Goal: Task Accomplishment & Management: Use online tool/utility

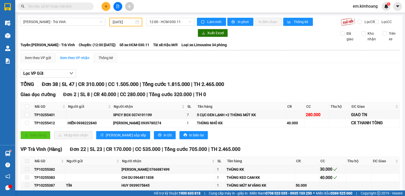
scroll to position [482, 0]
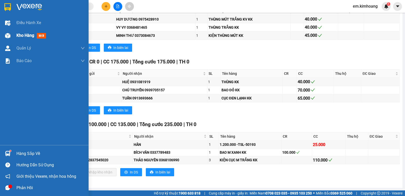
click at [28, 35] on span "Kho hàng" at bounding box center [25, 35] width 18 height 5
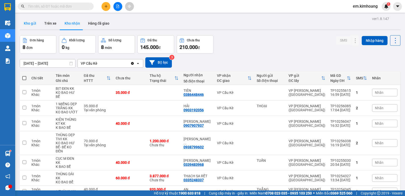
click at [31, 23] on button "Kho gửi" at bounding box center [30, 23] width 20 height 12
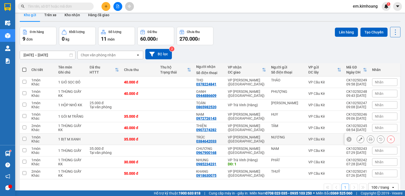
scroll to position [23, 0]
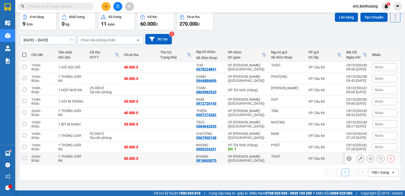
click at [309, 158] on div "VP Cầu Kè" at bounding box center [324, 158] width 33 height 4
checkbox input "true"
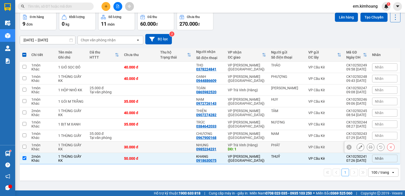
drag, startPoint x: 303, startPoint y: 148, endPoint x: 304, endPoint y: 133, distance: 14.9
click at [306, 148] on td "VP Cầu Kè" at bounding box center [325, 146] width 38 height 11
checkbox input "true"
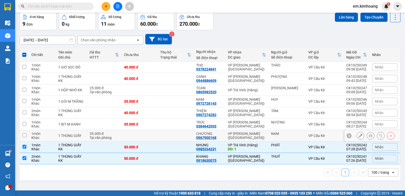
click at [306, 136] on td "VP Cầu Kè" at bounding box center [325, 135] width 38 height 11
checkbox input "true"
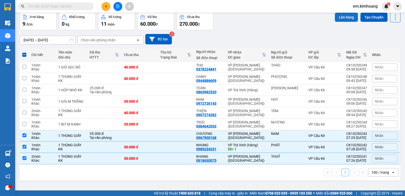
click at [340, 18] on button "Lên hàng" at bounding box center [346, 17] width 23 height 9
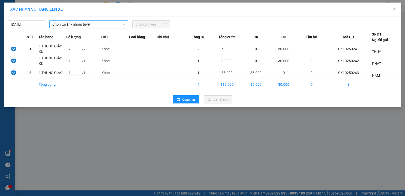
click at [65, 21] on span "Chọn tuyến - nhóm tuyến" at bounding box center [88, 24] width 73 height 8
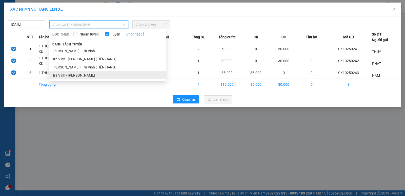
click at [80, 75] on li "Trà Vinh - [PERSON_NAME]" at bounding box center [107, 75] width 116 height 8
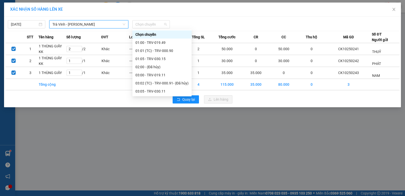
drag, startPoint x: 145, startPoint y: 25, endPoint x: 151, endPoint y: 61, distance: 36.8
click at [145, 27] on span "Chọn chuyến" at bounding box center [150, 24] width 31 height 8
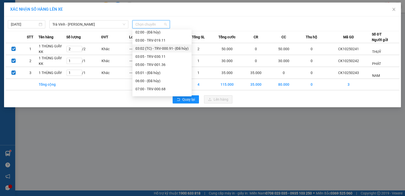
scroll to position [101, 0]
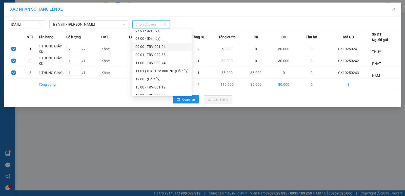
click at [168, 47] on div "09:00 - TRV-001.24" at bounding box center [161, 47] width 53 height 6
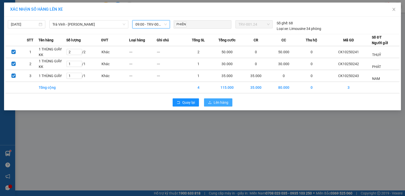
click at [215, 102] on span "Lên hàng" at bounding box center [220, 102] width 15 height 6
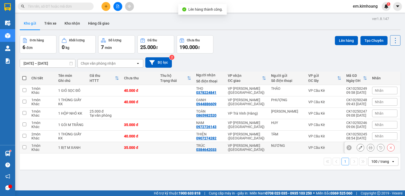
click at [301, 148] on td "NƯƠNG" at bounding box center [286, 147] width 37 height 11
checkbox input "true"
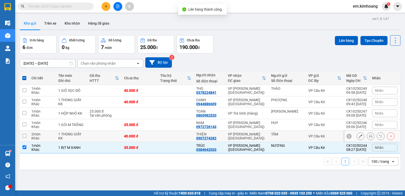
click at [295, 135] on div "TÂM" at bounding box center [287, 134] width 32 height 4
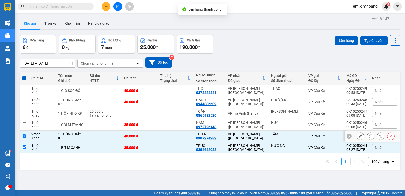
checkbox input "true"
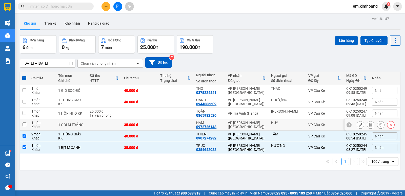
click at [294, 125] on div "HUY" at bounding box center [287, 124] width 32 height 8
checkbox input "true"
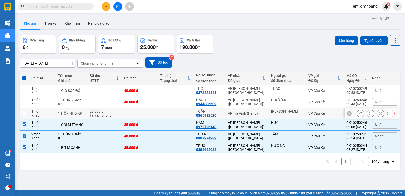
click at [288, 112] on div "[PERSON_NAME]" at bounding box center [287, 111] width 32 height 4
checkbox input "true"
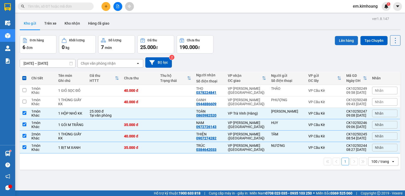
click at [336, 39] on button "Lên hàng" at bounding box center [346, 40] width 23 height 9
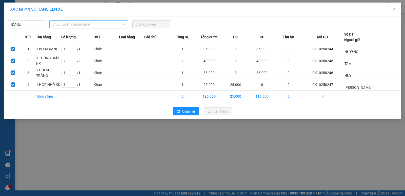
click at [81, 24] on span "Chọn tuyến - nhóm tuyến" at bounding box center [88, 24] width 73 height 8
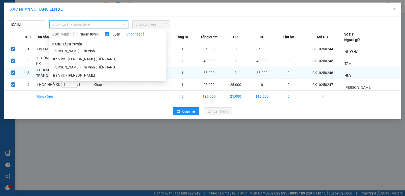
drag, startPoint x: 85, startPoint y: 73, endPoint x: 100, endPoint y: 68, distance: 15.9
click at [86, 73] on li "Trà Vinh - [PERSON_NAME]" at bounding box center [107, 75] width 116 height 8
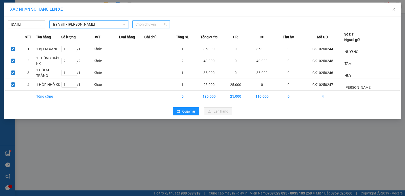
click at [150, 25] on span "Chọn chuyến" at bounding box center [150, 24] width 31 height 8
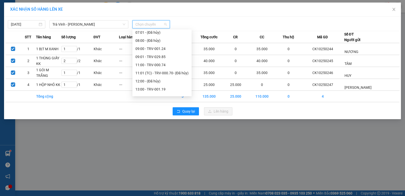
scroll to position [101, 0]
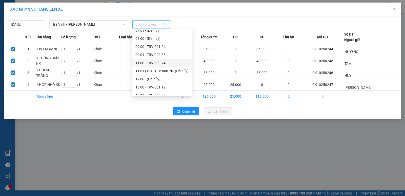
click at [173, 63] on div "11:00 - TRV-000.74" at bounding box center [161, 63] width 53 height 6
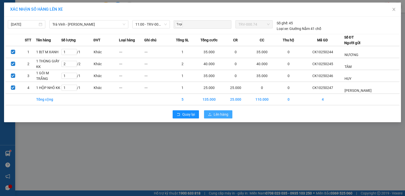
click at [224, 117] on button "Lên hàng" at bounding box center [218, 114] width 28 height 8
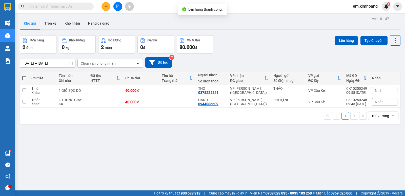
drag, startPoint x: 24, startPoint y: 78, endPoint x: 104, endPoint y: 61, distance: 81.5
click at [24, 78] on span at bounding box center [24, 78] width 4 height 4
click at [24, 75] on input "checkbox" at bounding box center [24, 75] width 0 height 0
checkbox input "true"
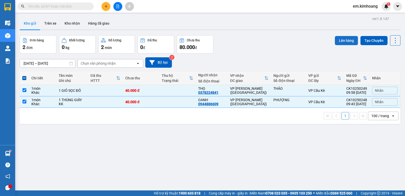
click at [342, 39] on button "Lên hàng" at bounding box center [346, 40] width 23 height 9
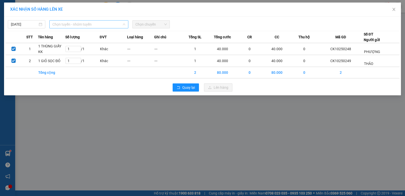
click at [77, 23] on span "Chọn tuyến - nhóm tuyến" at bounding box center [88, 24] width 73 height 8
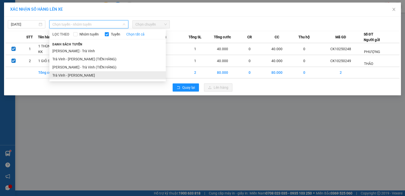
click at [86, 76] on li "Trà Vinh - [PERSON_NAME]" at bounding box center [107, 75] width 116 height 8
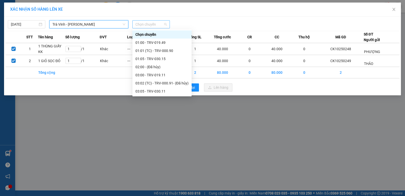
click at [145, 23] on span "Chọn chuyến" at bounding box center [150, 24] width 31 height 8
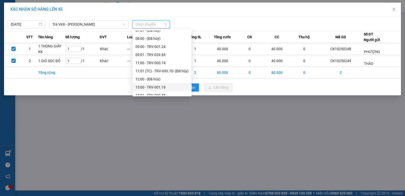
click at [152, 85] on div "13:00 - TRV-001.19" at bounding box center [161, 87] width 53 height 6
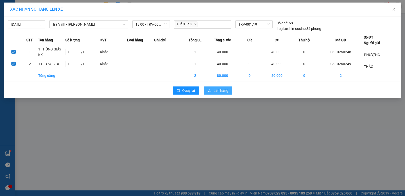
click at [220, 89] on span "Lên hàng" at bounding box center [220, 91] width 15 height 6
